Goal: Information Seeking & Learning: Find specific fact

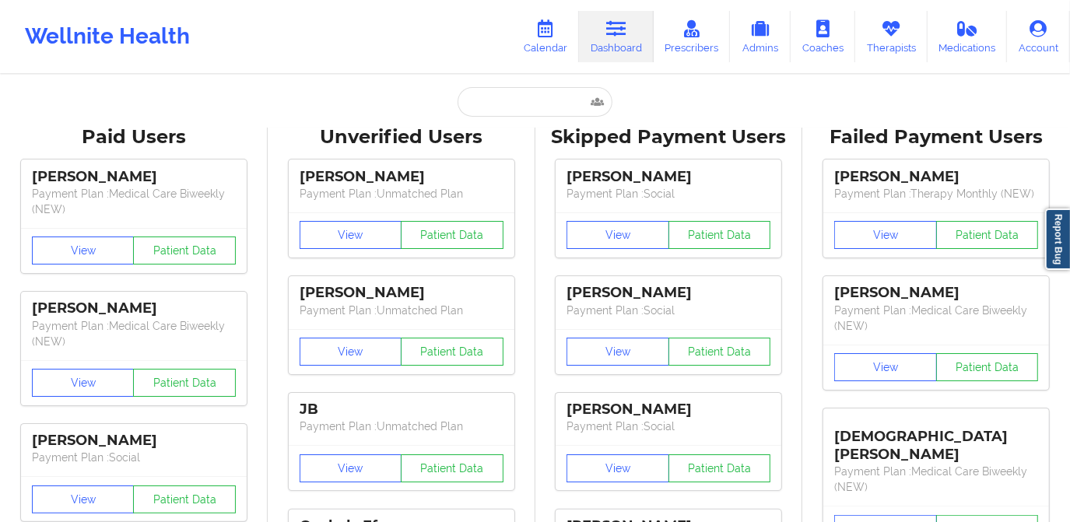
click at [554, 105] on input "text" at bounding box center [535, 102] width 154 height 30
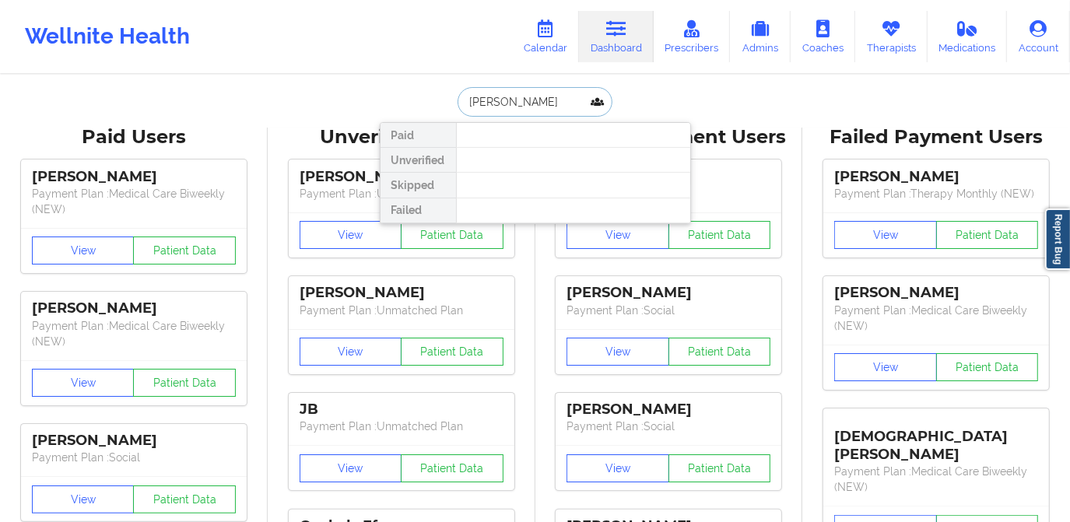
type input "[PERSON_NAME]"
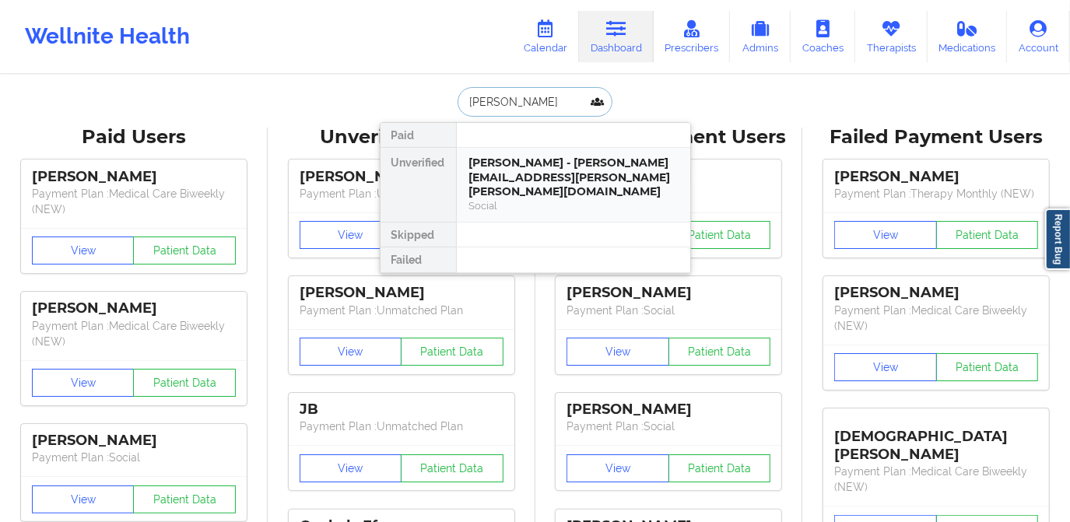
click at [556, 160] on div "[PERSON_NAME] - [PERSON_NAME][EMAIL_ADDRESS][PERSON_NAME][PERSON_NAME][DOMAIN_N…" at bounding box center [573, 178] width 209 height 44
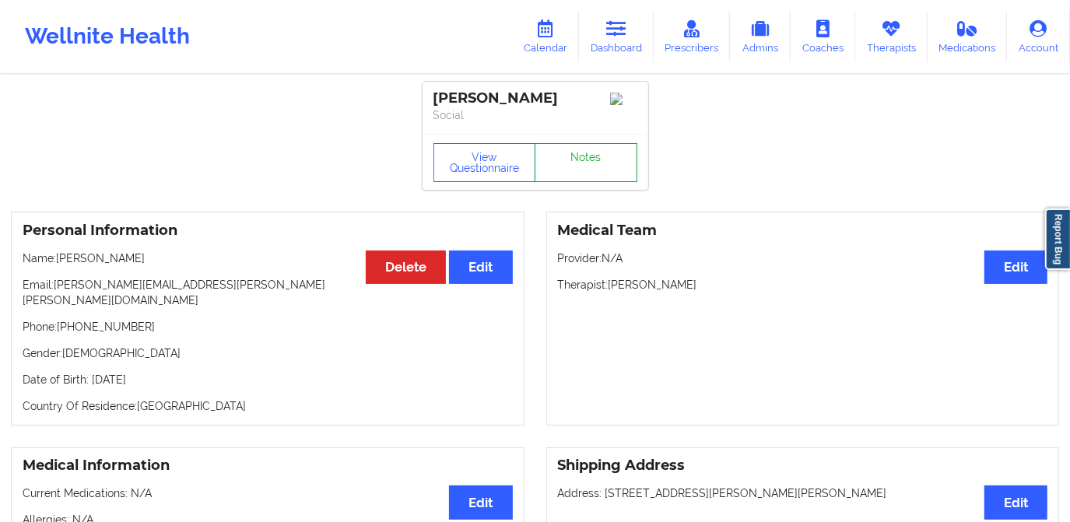
click at [581, 170] on link "Notes" at bounding box center [586, 162] width 103 height 39
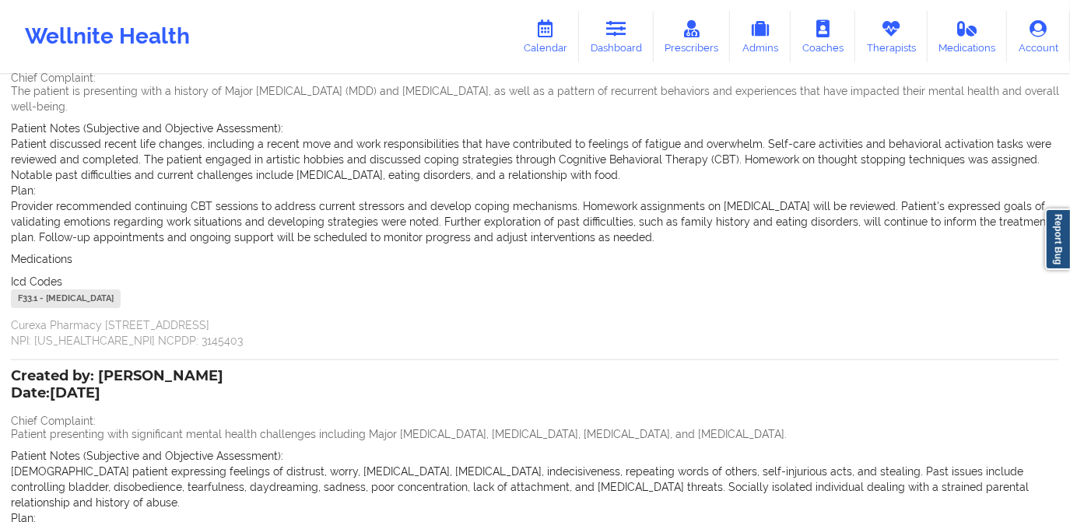
scroll to position [141, 0]
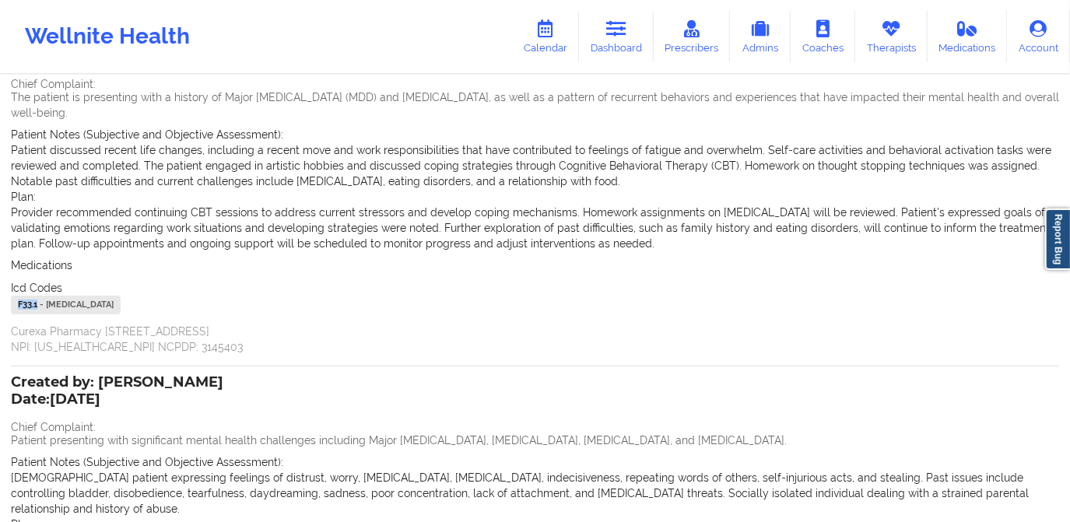
drag, startPoint x: 37, startPoint y: 304, endPoint x: 6, endPoint y: 306, distance: 31.2
click at [6, 306] on div "Name: [PERSON_NAME] Add notes Migrate notes Created by: [PERSON_NAME] Date: [DA…" at bounding box center [535, 340] width 1070 height 811
copy div "F33.1"
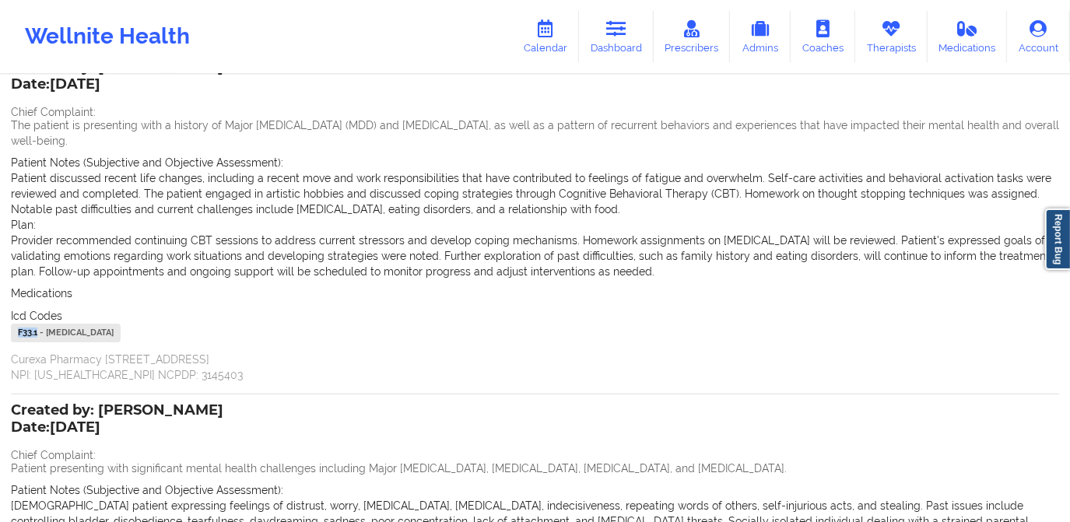
scroll to position [0, 0]
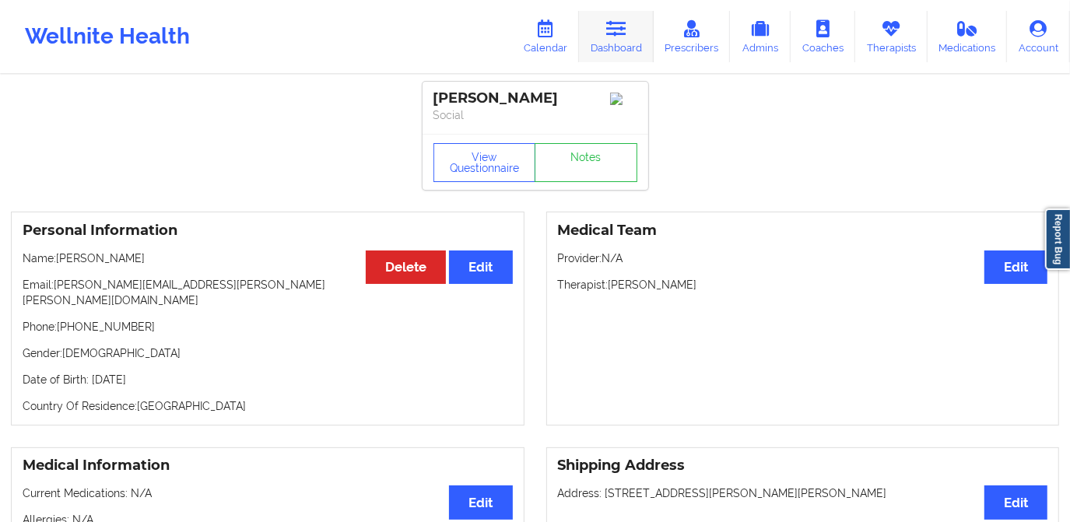
click at [602, 44] on link "Dashboard" at bounding box center [616, 36] width 75 height 51
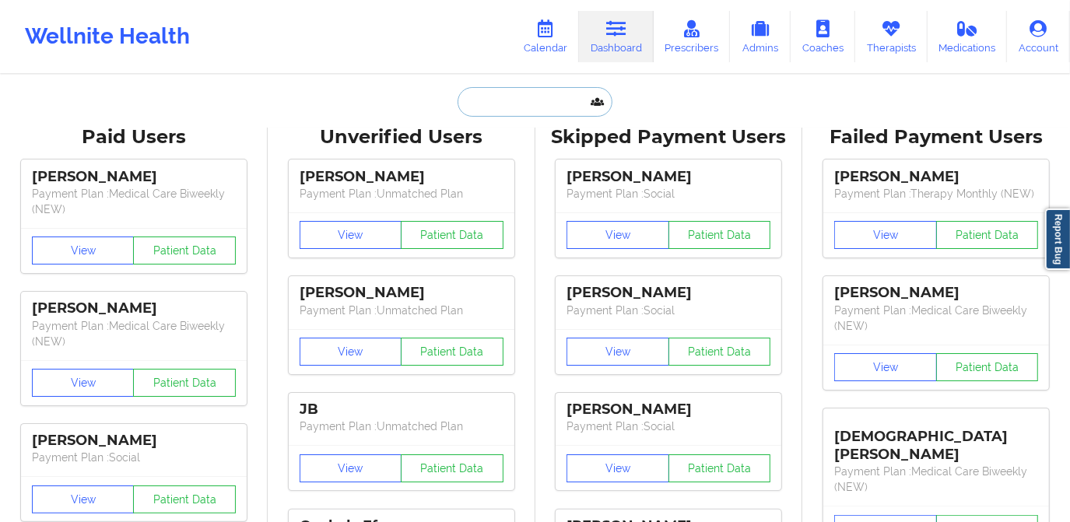
click at [548, 100] on input "text" at bounding box center [535, 102] width 154 height 30
paste input "[EMAIL_ADDRESS][DOMAIN_NAME]"
type input "[EMAIL_ADDRESS][DOMAIN_NAME]"
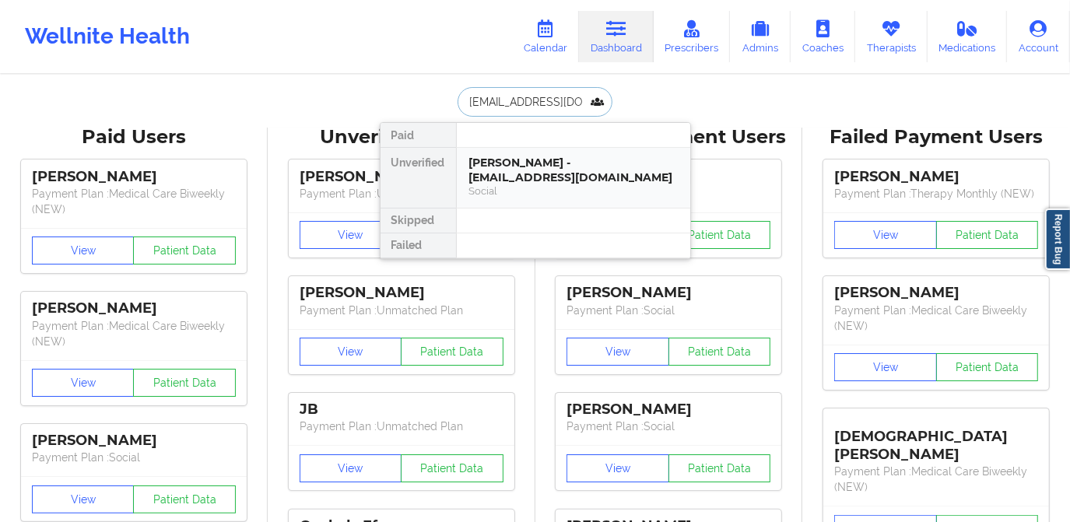
click at [534, 165] on div "[PERSON_NAME] - [EMAIL_ADDRESS][DOMAIN_NAME]" at bounding box center [573, 170] width 209 height 29
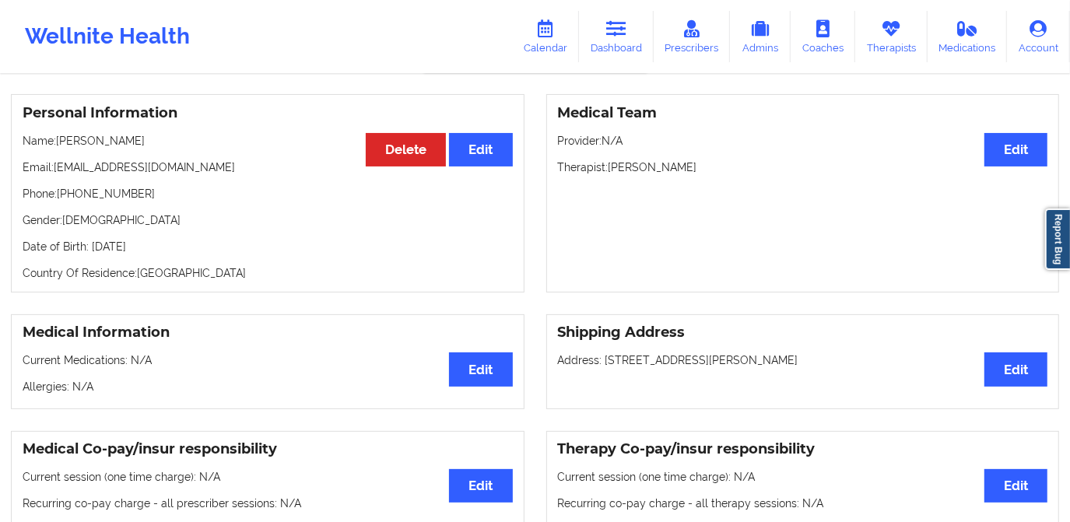
scroll to position [70, 0]
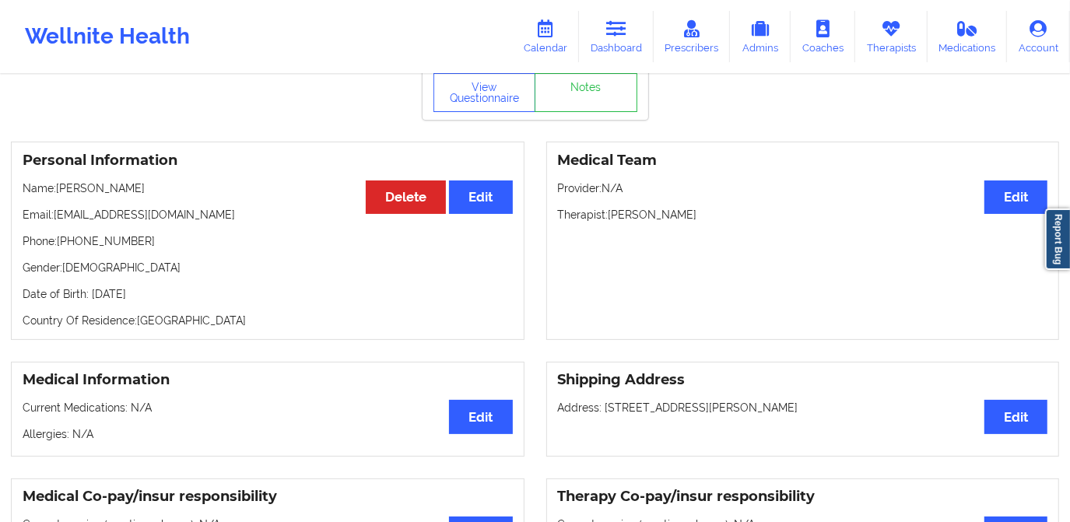
drag, startPoint x: 689, startPoint y: 219, endPoint x: 610, endPoint y: 218, distance: 78.6
click at [610, 219] on p "Therapist: [PERSON_NAME]" at bounding box center [803, 215] width 490 height 16
copy p "[PERSON_NAME]"
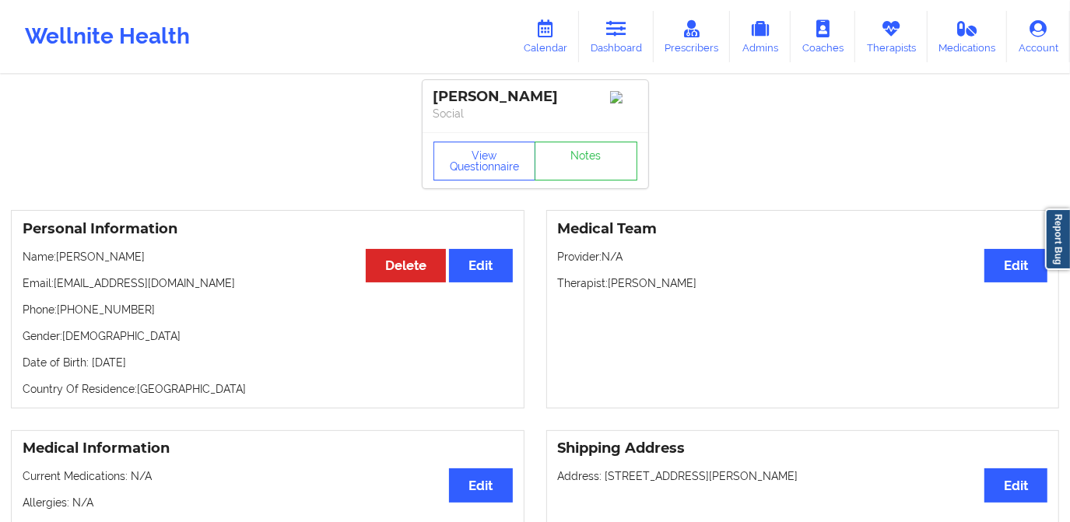
scroll to position [0, 0]
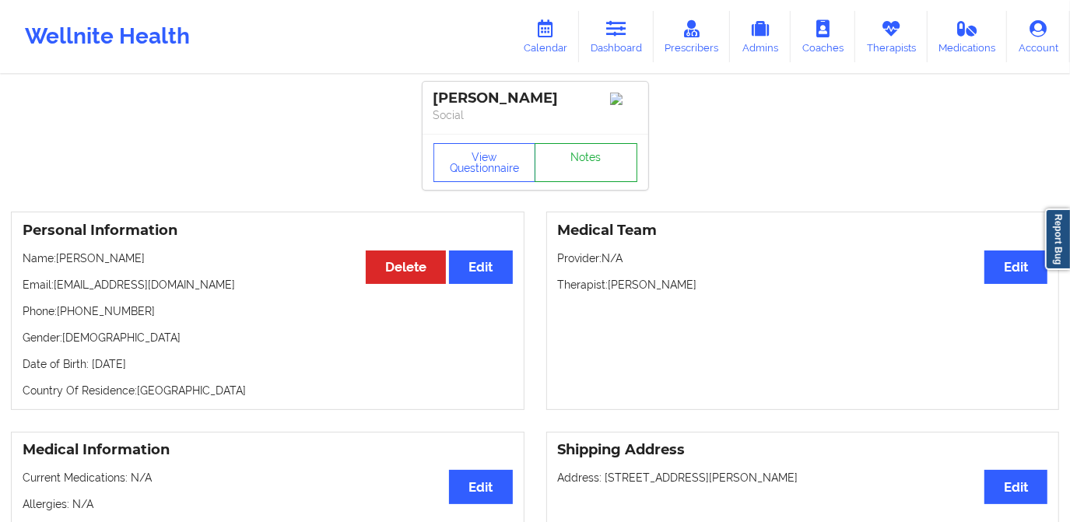
click at [604, 181] on link "Notes" at bounding box center [586, 162] width 103 height 39
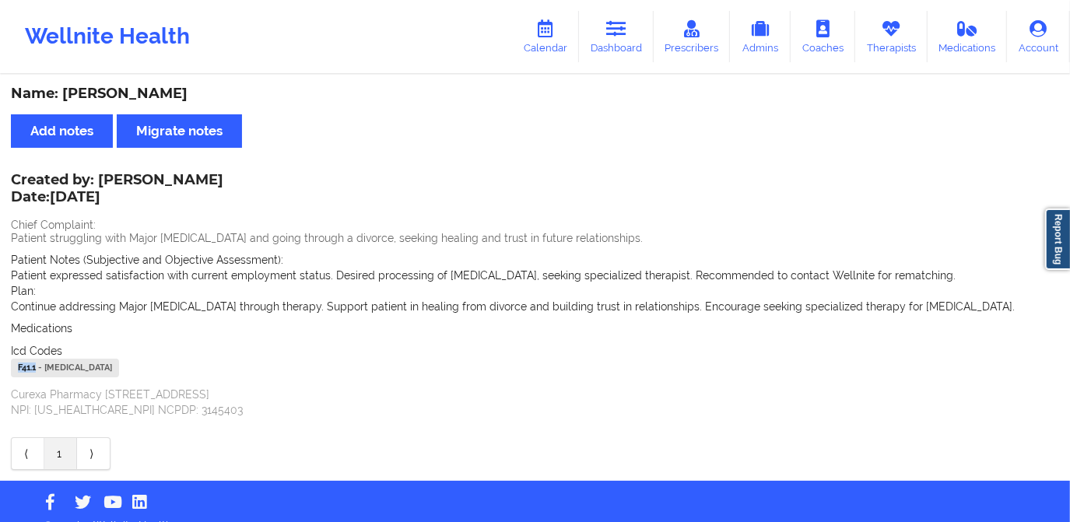
drag, startPoint x: 37, startPoint y: 366, endPoint x: 6, endPoint y: 368, distance: 30.4
click at [6, 368] on div "Name: [PERSON_NAME] Add notes Migrate notes Created by: [PERSON_NAME] Date: [DA…" at bounding box center [535, 278] width 1070 height 405
copy div "F41.1"
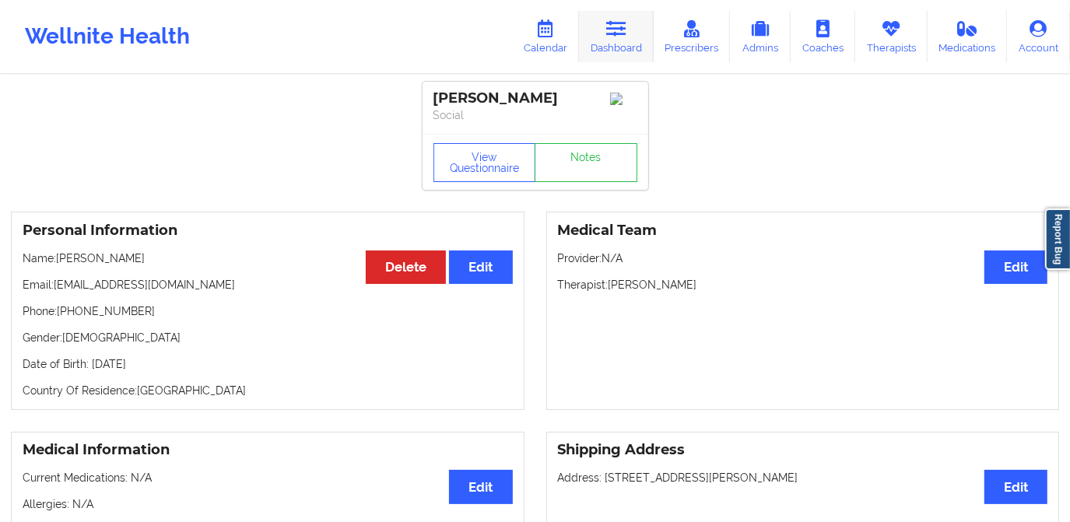
click at [623, 13] on link "Dashboard" at bounding box center [616, 36] width 75 height 51
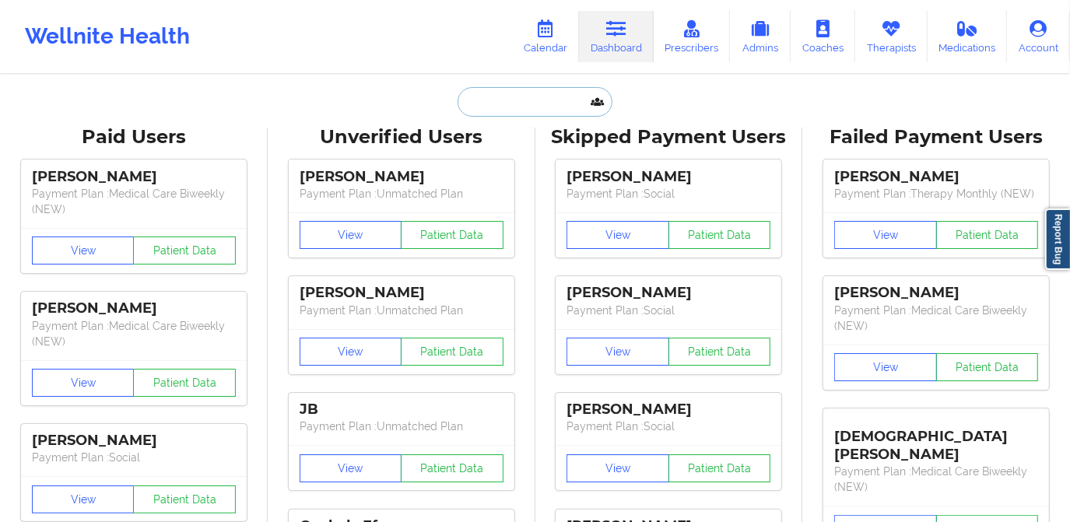
click at [488, 103] on input "text" at bounding box center [535, 102] width 154 height 30
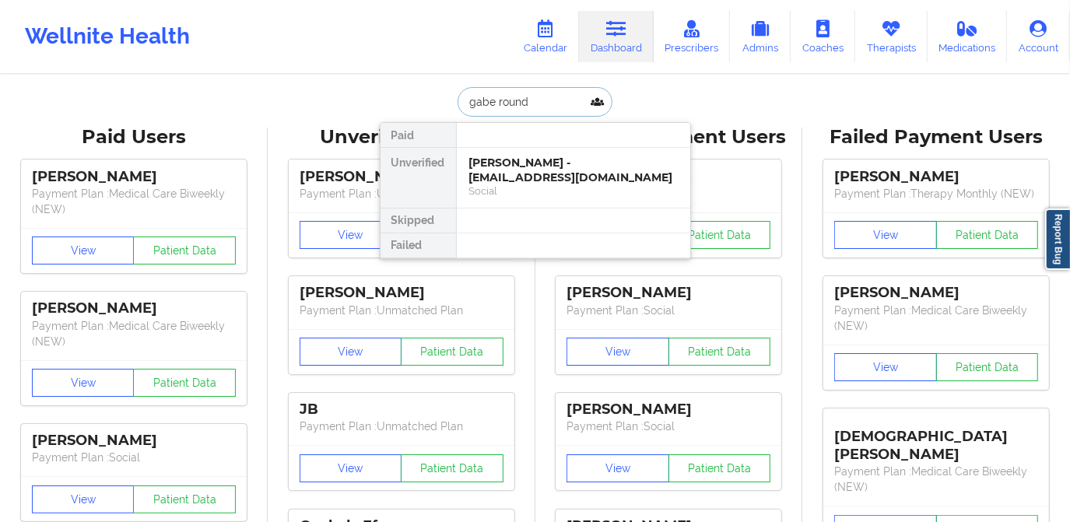
type input "[PERSON_NAME]"
click at [576, 162] on div "[PERSON_NAME] - [EMAIL_ADDRESS][DOMAIN_NAME]" at bounding box center [573, 170] width 209 height 29
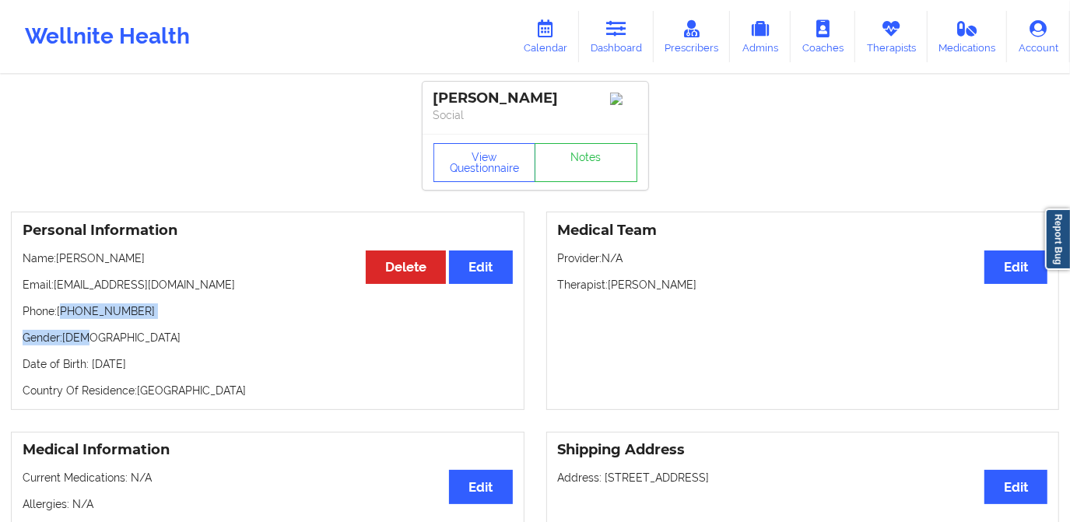
drag, startPoint x: 62, startPoint y: 316, endPoint x: 158, endPoint y: 325, distance: 96.1
click at [158, 325] on div "Personal Information Edit Delete Name: [PERSON_NAME] Email: [EMAIL_ADDRESS][DOM…" at bounding box center [268, 311] width 514 height 198
click at [157, 319] on p "Phone: [PHONE_NUMBER]" at bounding box center [268, 312] width 490 height 16
drag, startPoint x: 127, startPoint y: 312, endPoint x: 64, endPoint y: 318, distance: 63.4
click at [64, 318] on p "Phone: [PHONE_NUMBER]" at bounding box center [268, 312] width 490 height 16
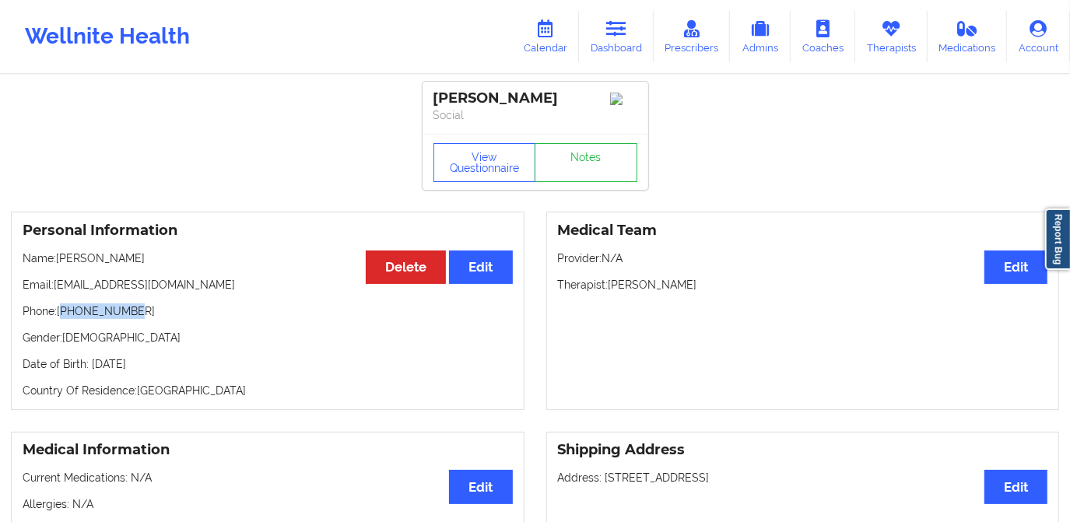
copy p "12147182638"
click at [571, 178] on link "Notes" at bounding box center [586, 162] width 103 height 39
click at [572, 170] on link "Notes" at bounding box center [586, 162] width 103 height 39
click at [563, 173] on link "Notes" at bounding box center [586, 162] width 103 height 39
drag, startPoint x: 54, startPoint y: 290, endPoint x: 205, endPoint y: 297, distance: 152.0
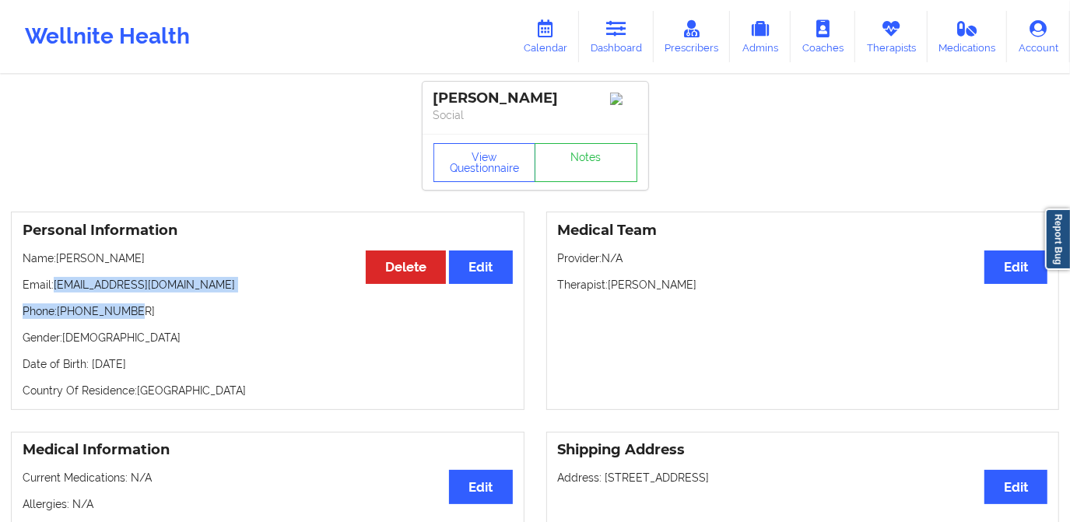
click at [205, 297] on div "Personal Information Edit Delete Name: [PERSON_NAME] Email: [EMAIL_ADDRESS][DOM…" at bounding box center [268, 311] width 514 height 198
drag, startPoint x: 205, startPoint y: 297, endPoint x: 195, endPoint y: 297, distance: 10.9
click at [195, 297] on div "Personal Information Edit Delete Name: [PERSON_NAME] Email: [EMAIL_ADDRESS][DOM…" at bounding box center [268, 311] width 514 height 198
click at [165, 297] on div "Personal Information Edit Delete Name: [PERSON_NAME] Email: [EMAIL_ADDRESS][DOM…" at bounding box center [268, 311] width 514 height 198
drag, startPoint x: 54, startPoint y: 290, endPoint x: 193, endPoint y: 293, distance: 139.4
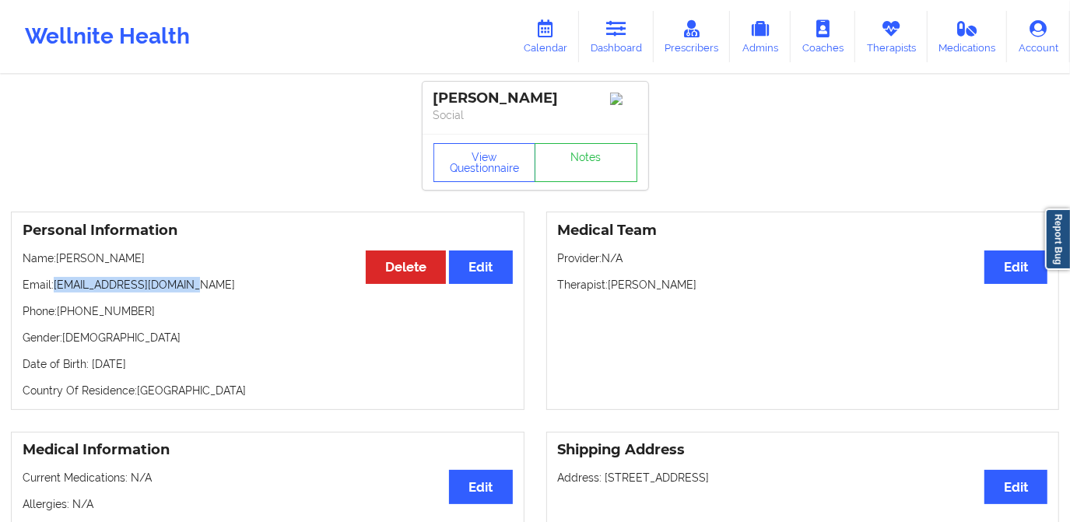
click at [193, 293] on p "Email: [EMAIL_ADDRESS][DOMAIN_NAME]" at bounding box center [268, 285] width 490 height 16
copy p "[EMAIL_ADDRESS][DOMAIN_NAME]"
drag, startPoint x: 612, startPoint y: 290, endPoint x: 707, endPoint y: 291, distance: 95.7
click at [707, 291] on p "Therapist: [PERSON_NAME]" at bounding box center [803, 285] width 490 height 16
copy p "[PERSON_NAME]"
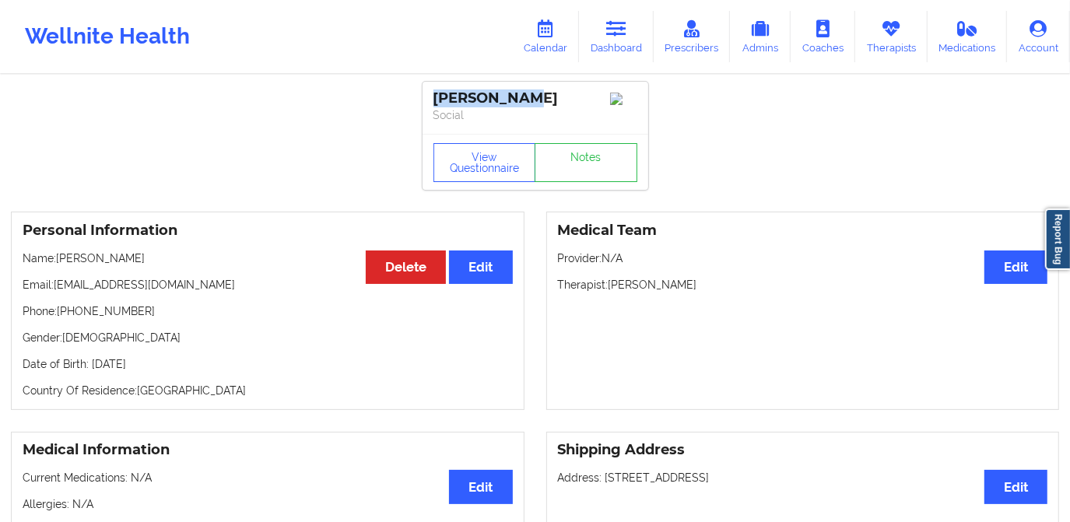
drag, startPoint x: 533, startPoint y: 93, endPoint x: 430, endPoint y: 104, distance: 104.0
click at [430, 104] on div "[PERSON_NAME] Social" at bounding box center [536, 108] width 226 height 52
copy div "[PERSON_NAME]"
click at [578, 171] on link "Notes" at bounding box center [586, 162] width 103 height 39
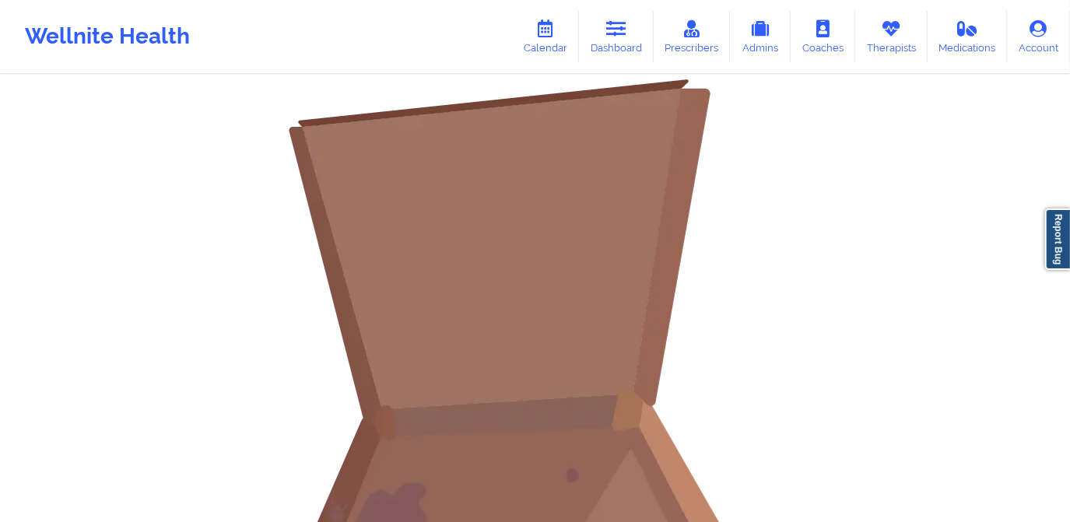
scroll to position [70, 0]
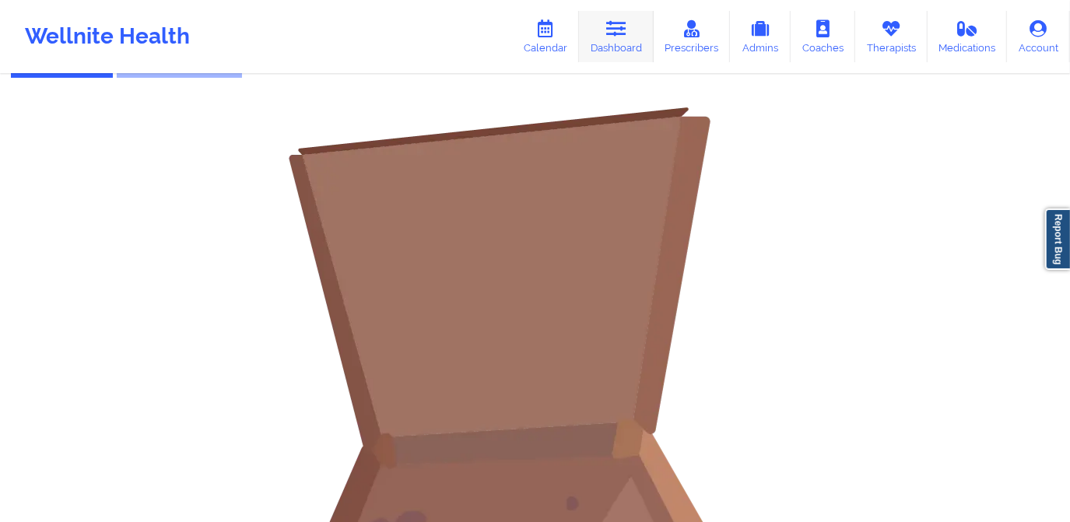
click at [612, 47] on link "Dashboard" at bounding box center [616, 36] width 75 height 51
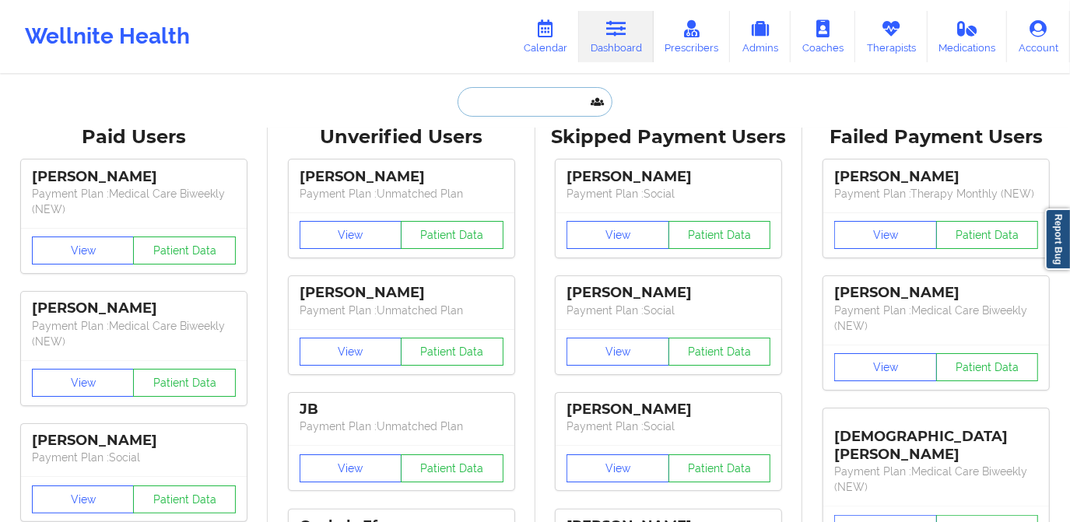
click at [565, 102] on input "text" at bounding box center [535, 102] width 154 height 30
paste input "[PERSON_NAME]"
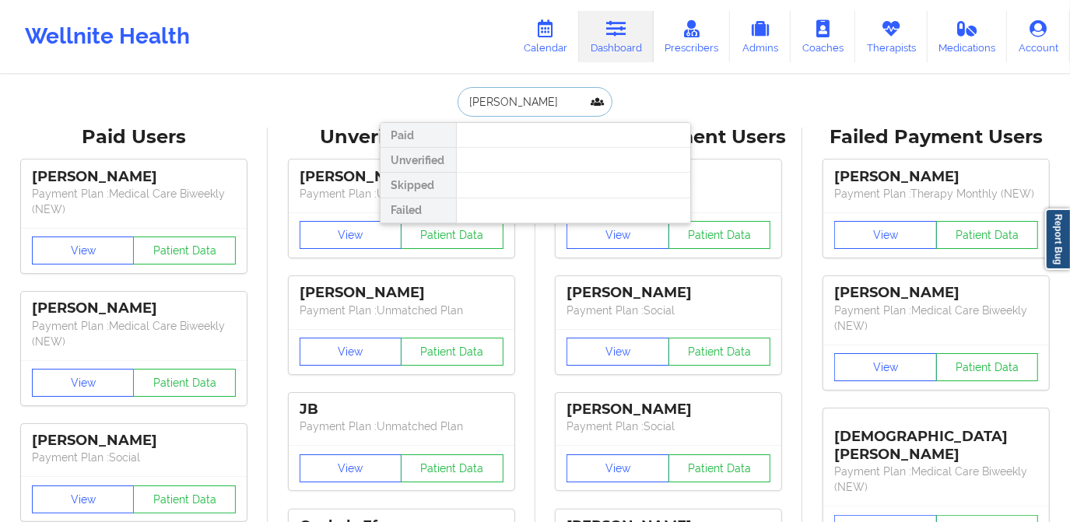
drag, startPoint x: 463, startPoint y: 102, endPoint x: 487, endPoint y: 102, distance: 24.1
click at [467, 102] on input "[PERSON_NAME]" at bounding box center [535, 102] width 154 height 30
type input "[PERSON_NAME]"
